Goal: Communication & Community: Answer question/provide support

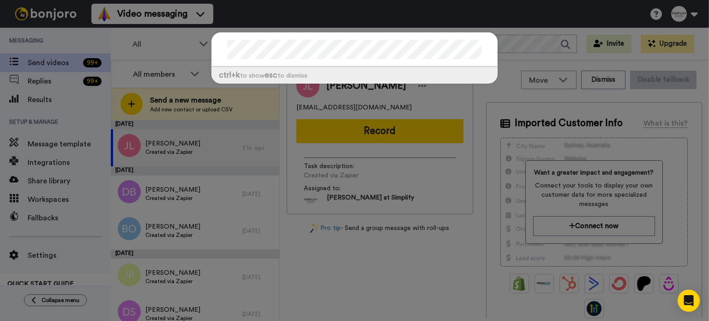
click at [546, 20] on div "ctrl +k to show esc to dismiss" at bounding box center [354, 160] width 709 height 321
click at [29, 77] on div "ctrl +k to show esc to dismiss" at bounding box center [354, 160] width 709 height 321
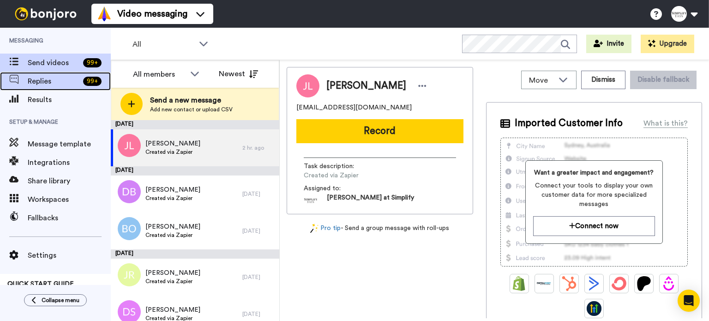
click at [35, 80] on span "Replies" at bounding box center [54, 81] width 52 height 11
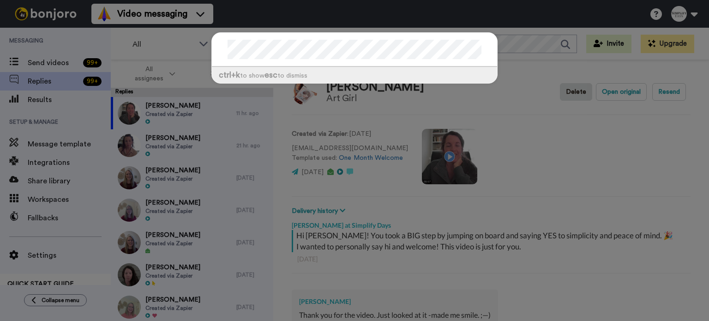
scroll to position [32, 0]
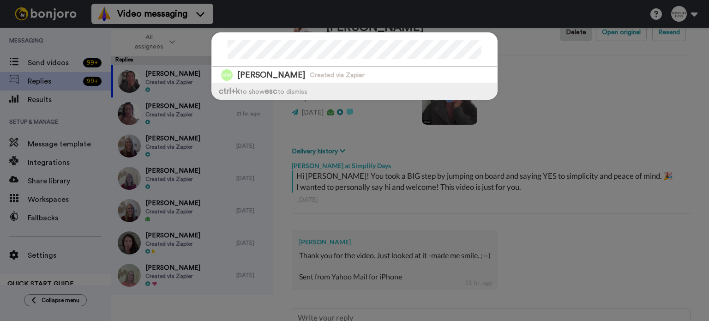
click at [46, 103] on div "Monica Wiley Created via Zapier ctrl +k to show esc to dismiss" at bounding box center [354, 160] width 709 height 321
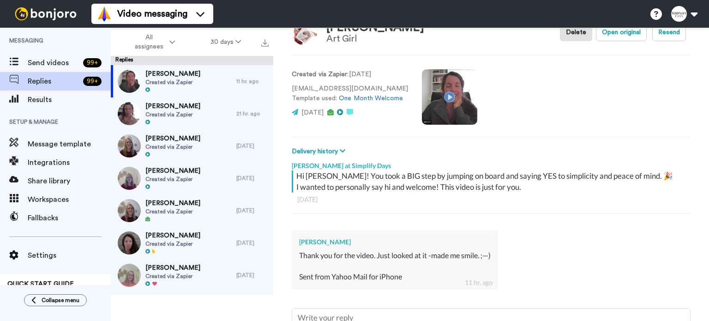
scroll to position [0, 0]
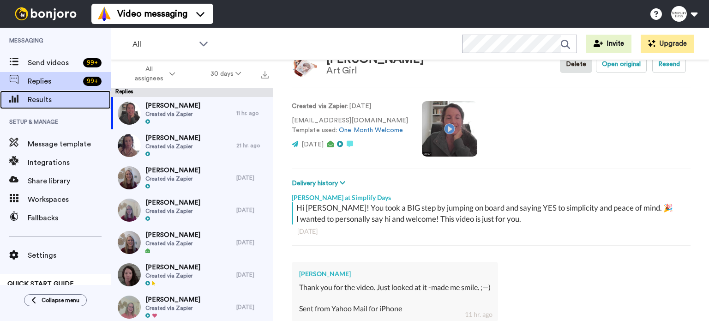
click at [47, 100] on span "Results" at bounding box center [69, 99] width 83 height 11
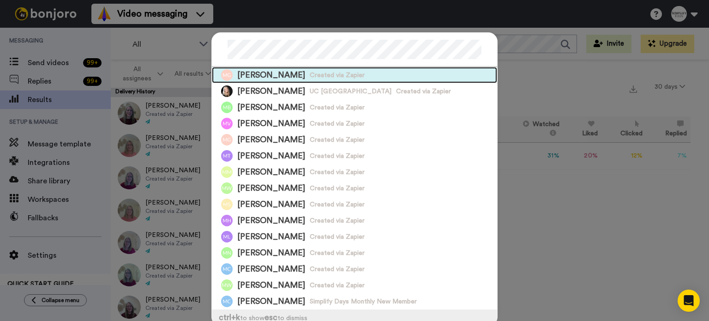
click at [336, 71] on span "Created via Zapier" at bounding box center [337, 75] width 55 height 9
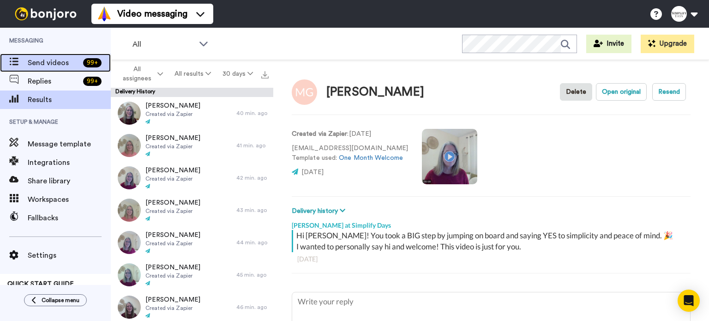
click at [51, 54] on div "Send videos 99 +" at bounding box center [55, 63] width 111 height 18
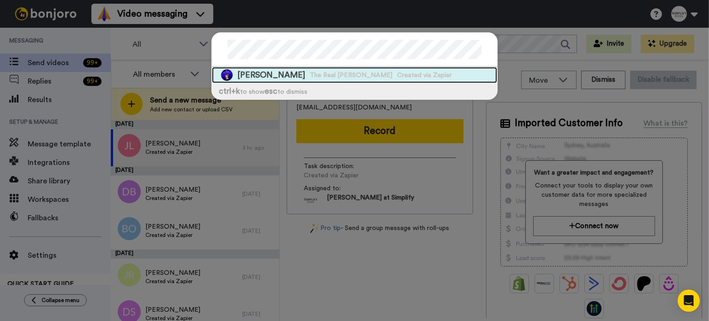
click at [391, 67] on div "Monica Adams The Real Monica Adams Created via Zapier" at bounding box center [354, 75] width 285 height 16
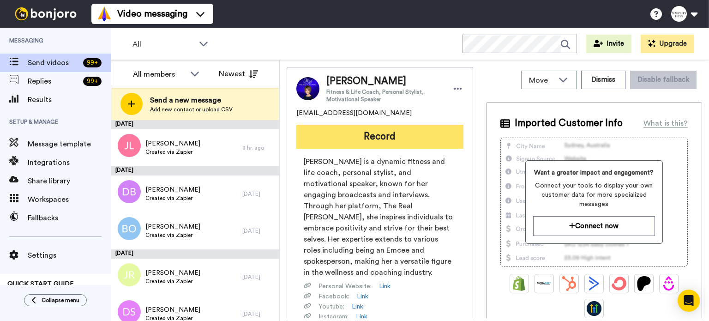
click at [403, 131] on button "Record" at bounding box center [379, 137] width 167 height 24
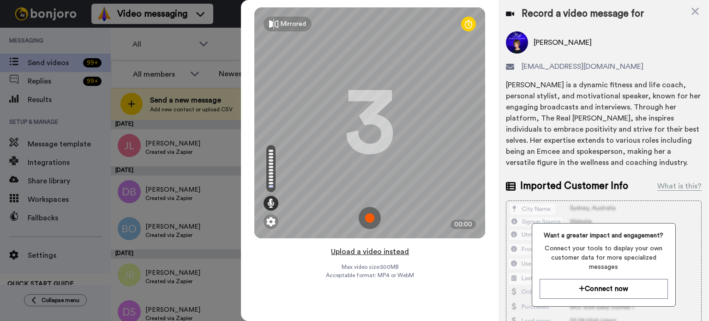
click at [362, 248] on button "Upload a video instead" at bounding box center [370, 252] width 84 height 12
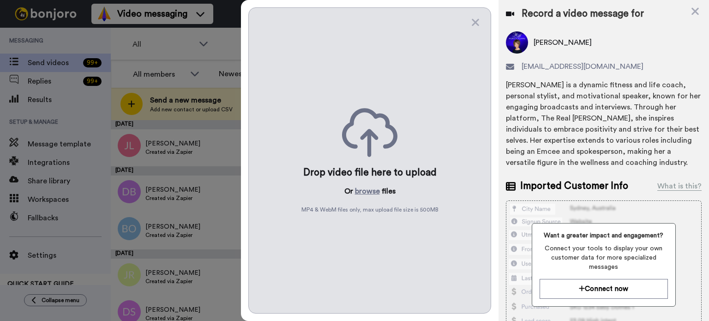
click at [366, 183] on div "Drop video file here to upload Or browse files MP4 & WebM files only, max uploa…" at bounding box center [369, 160] width 243 height 306
click at [364, 188] on button "browse" at bounding box center [367, 191] width 25 height 11
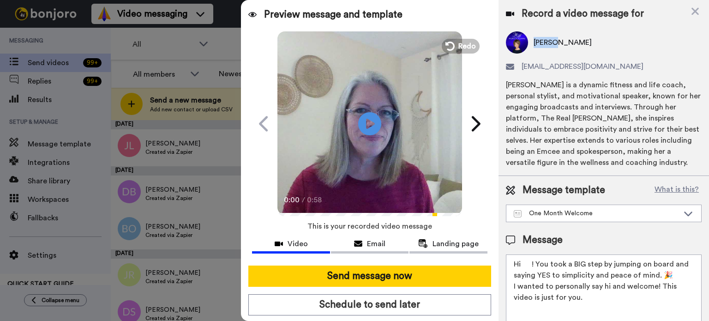
drag, startPoint x: 558, startPoint y: 42, endPoint x: 534, endPoint y: 45, distance: 24.2
click at [534, 45] on span "Monica Adams" at bounding box center [562, 42] width 58 height 11
copy span "Monica"
click at [375, 123] on icon at bounding box center [370, 123] width 24 height 24
drag, startPoint x: 533, startPoint y: 260, endPoint x: 520, endPoint y: 262, distance: 12.6
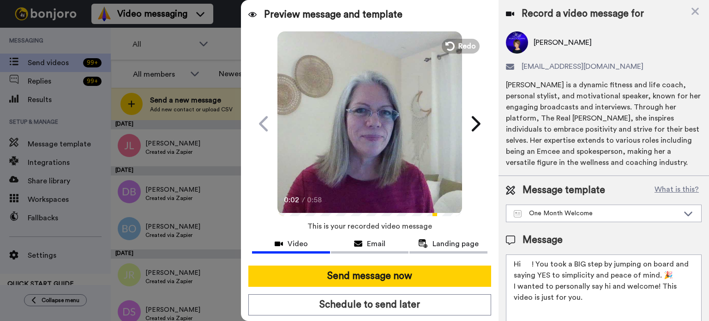
click at [521, 262] on textarea "Hi ! You took a BIG step by jumping on board and saying YES to simplicity and p…" at bounding box center [604, 295] width 196 height 83
paste textarea "Monica"
click at [521, 260] on textarea "HiMonica! You took a BIG step by jumping on board and saying YES to simplicity …" at bounding box center [604, 295] width 196 height 83
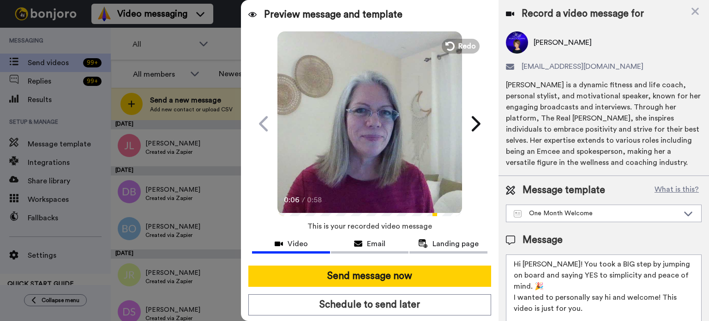
type textarea "Hi Monica! You took a BIG step by jumping on board and saying YES to simplicity…"
click at [360, 114] on icon at bounding box center [370, 123] width 24 height 24
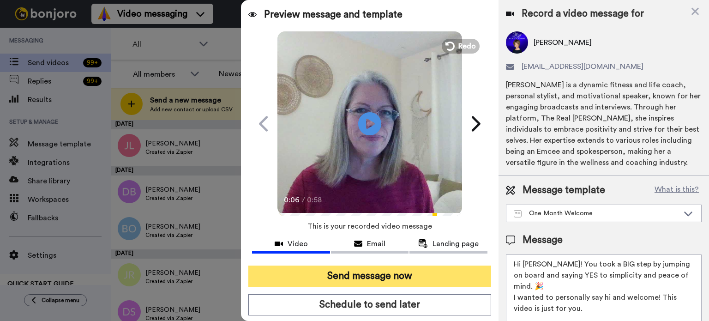
click at [402, 274] on button "Send message now" at bounding box center [369, 275] width 243 height 21
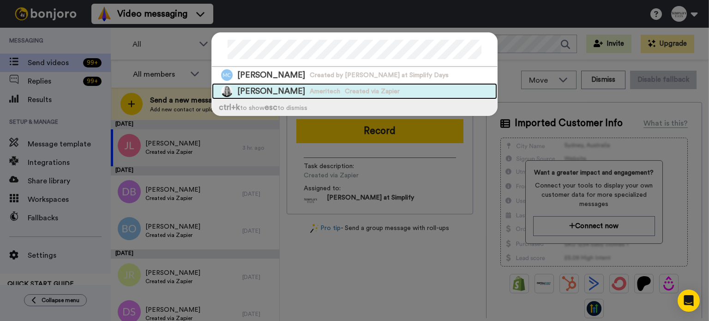
click at [390, 85] on div "Mari Chamberlin Ameritech Created via Zapier" at bounding box center [354, 91] width 285 height 16
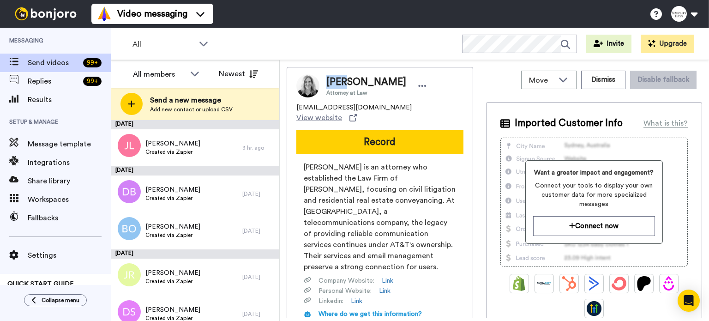
drag, startPoint x: 347, startPoint y: 80, endPoint x: 324, endPoint y: 85, distance: 22.7
click at [324, 85] on div "Mari Chamberlin Attorney at Law" at bounding box center [374, 85] width 110 height 21
copy span "Mari"
click at [372, 132] on button "Record" at bounding box center [379, 142] width 167 height 24
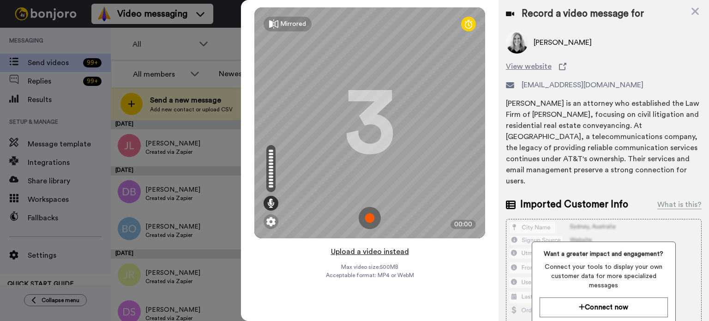
click at [388, 247] on button "Upload a video instead" at bounding box center [370, 252] width 84 height 12
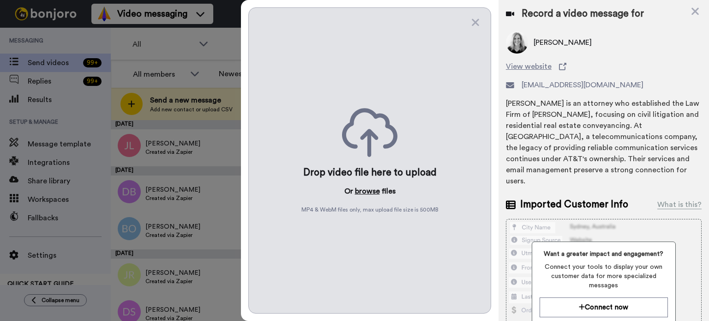
click at [369, 190] on button "browse" at bounding box center [367, 191] width 25 height 11
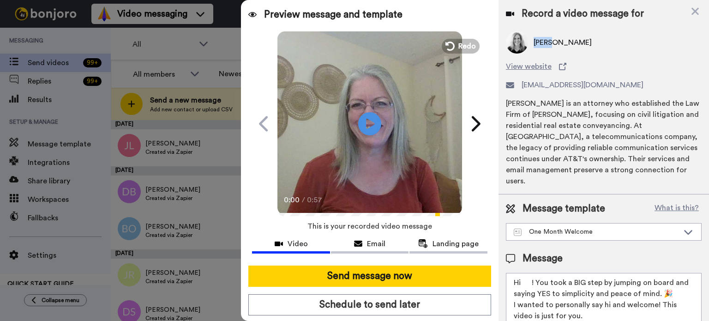
drag, startPoint x: 551, startPoint y: 42, endPoint x: 534, endPoint y: 44, distance: 16.8
click at [534, 44] on span "Mari Chamberlin" at bounding box center [562, 42] width 58 height 11
copy span "Mari"
drag, startPoint x: 532, startPoint y: 269, endPoint x: 522, endPoint y: 269, distance: 9.2
click at [522, 273] on textarea "Hi ! You took a BIG step by jumping on board and saying YES to simplicity and p…" at bounding box center [604, 314] width 196 height 83
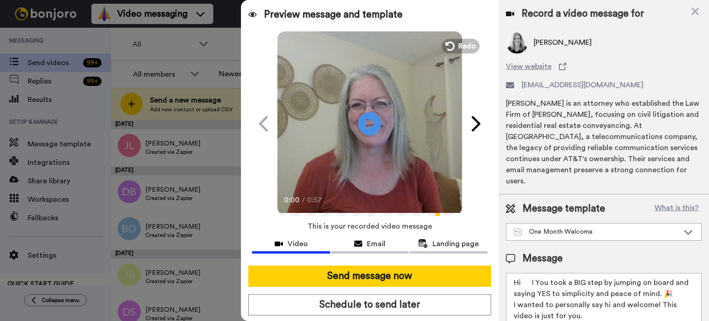
paste textarea "Mari"
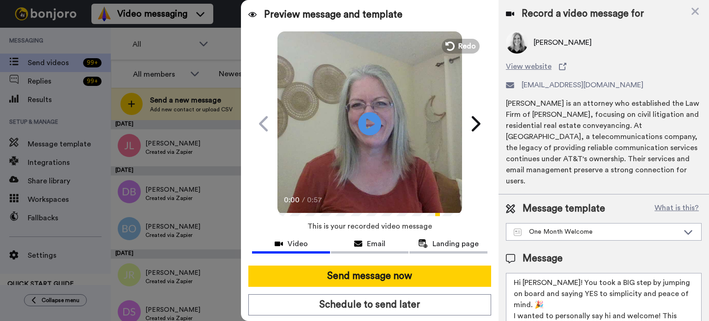
type textarea "Hi Mari! You took a BIG step by jumping on board and saying YES to simplicity a…"
click at [370, 98] on video at bounding box center [369, 122] width 185 height 185
click at [384, 122] on video at bounding box center [369, 122] width 185 height 185
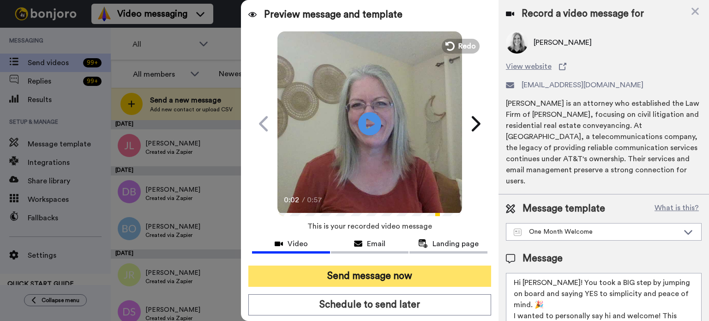
click at [428, 268] on button "Send message now" at bounding box center [369, 275] width 243 height 21
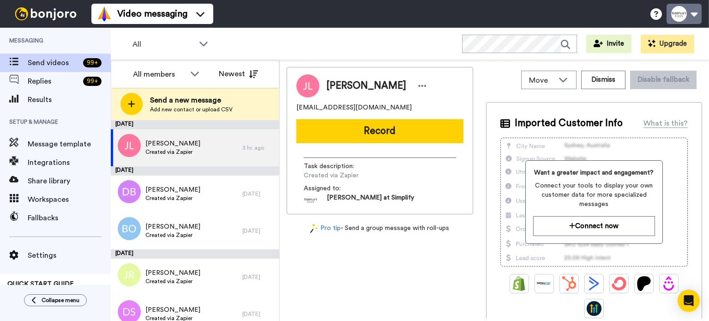
click at [687, 9] on button at bounding box center [683, 14] width 35 height 20
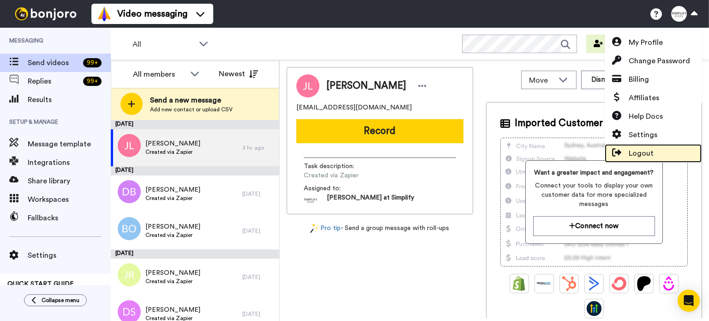
click at [649, 146] on link "Logout" at bounding box center [653, 153] width 97 height 18
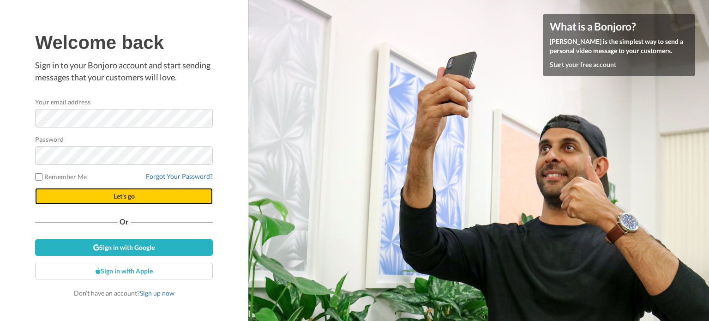
click at [139, 195] on button "Let's go" at bounding box center [124, 196] width 178 height 17
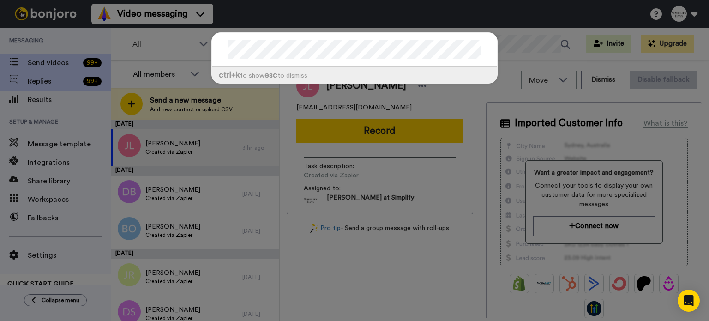
click at [37, 84] on div "ctrl +k to show esc to dismiss" at bounding box center [354, 160] width 709 height 321
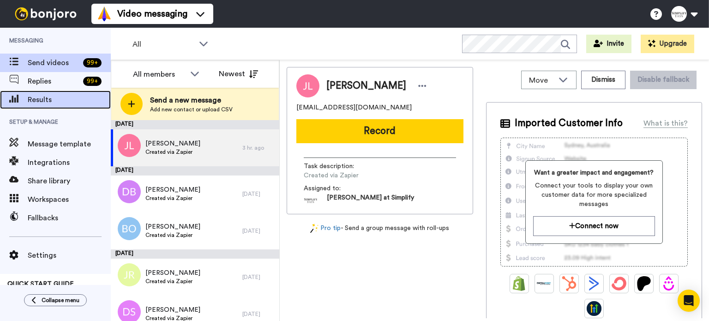
click at [34, 97] on span "Results" at bounding box center [69, 99] width 83 height 11
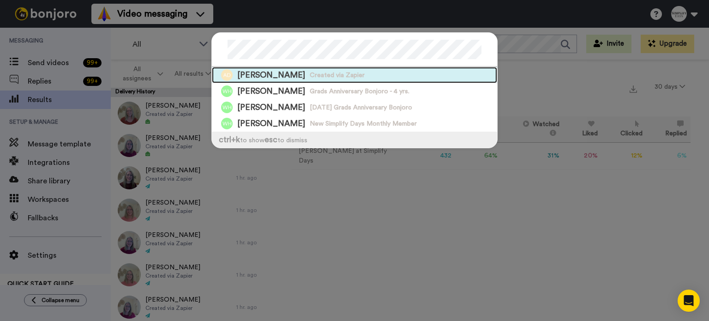
click at [364, 69] on div "Ann Durham Created via Zapier" at bounding box center [354, 75] width 285 height 16
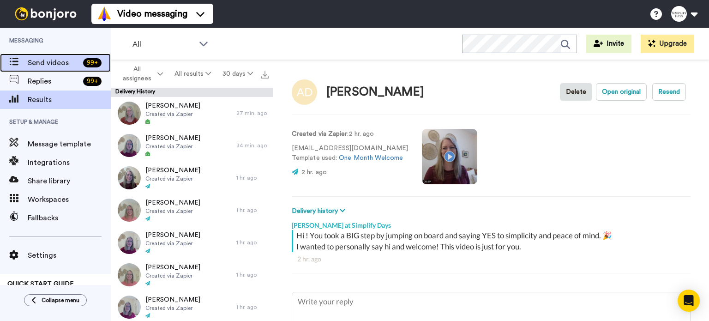
click at [49, 59] on span "Send videos" at bounding box center [54, 62] width 52 height 11
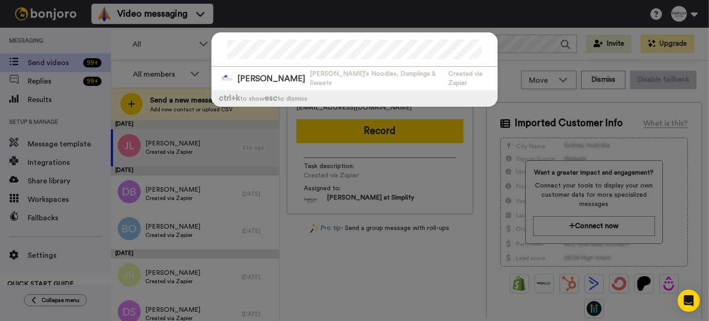
click at [517, 50] on div "Rose Durham Rose's Noodles, Dumplings & Sweets Created via Zapier ctrl +k to sh…" at bounding box center [354, 160] width 709 height 321
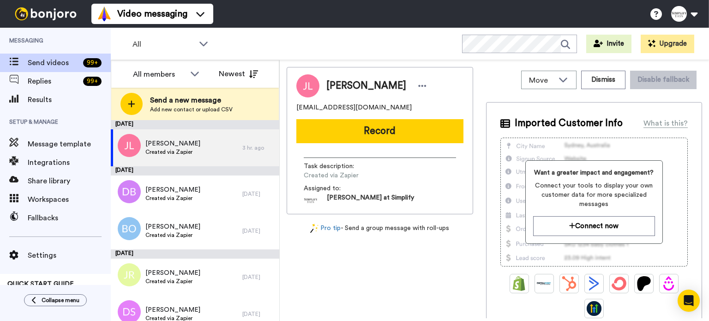
click at [415, 46] on div "All WORKSPACES View all All Default Tasks Onboarding Welcome Grads Other Grads …" at bounding box center [410, 44] width 598 height 32
click at [689, 13] on button at bounding box center [683, 14] width 35 height 20
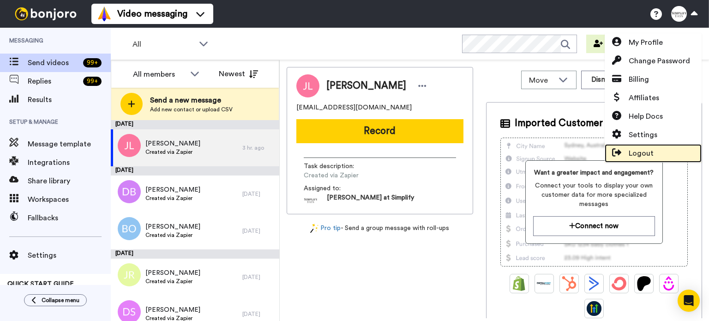
click at [655, 147] on link "Logout" at bounding box center [653, 153] width 97 height 18
